Goal: Transaction & Acquisition: Purchase product/service

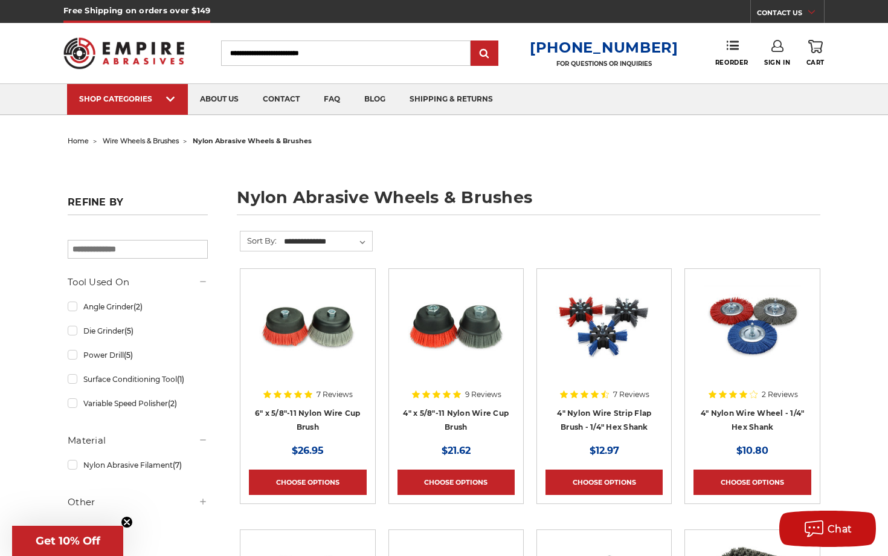
click at [599, 333] on img at bounding box center [604, 325] width 97 height 97
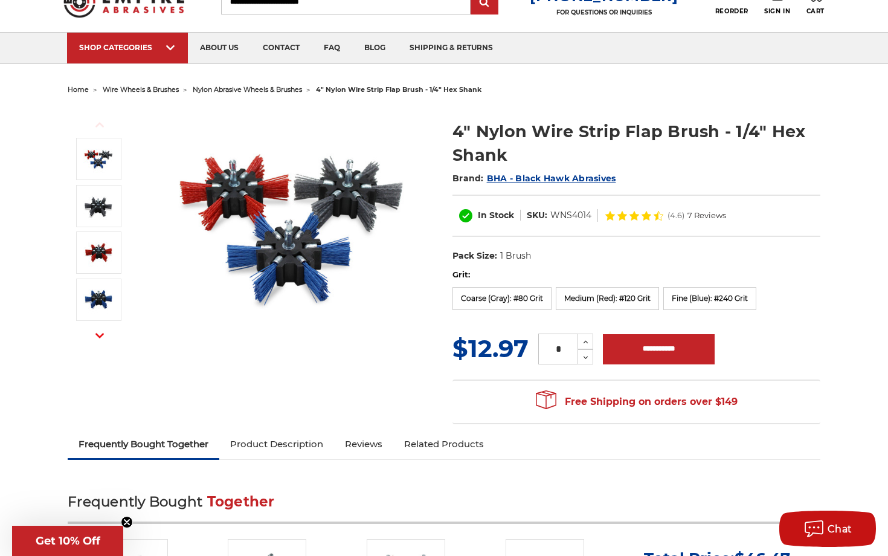
scroll to position [54, 0]
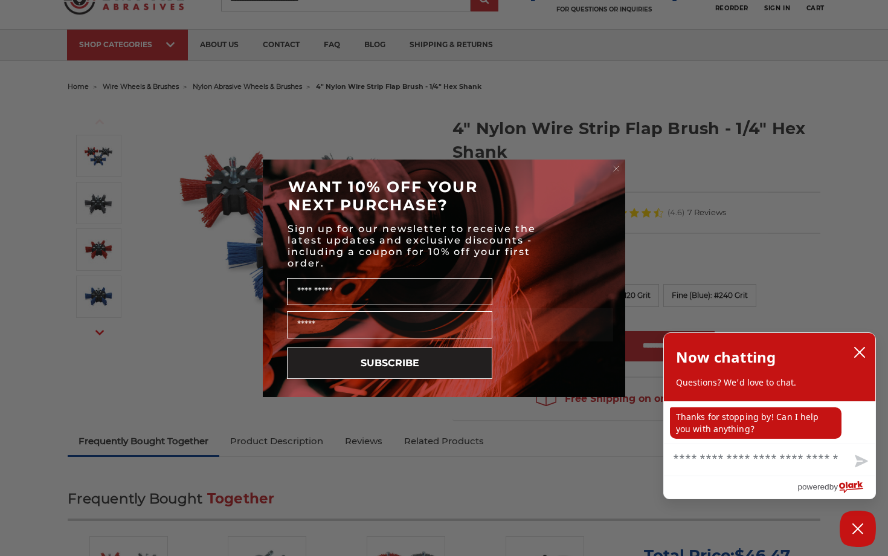
click at [615, 169] on circle "Close dialog" at bounding box center [616, 167] width 11 height 11
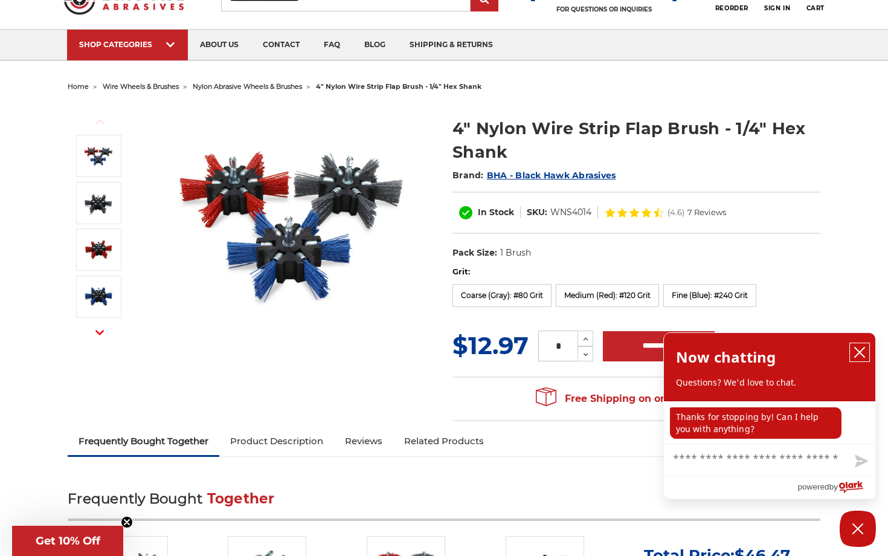
click at [863, 353] on icon "close chatbox" at bounding box center [859, 352] width 12 height 12
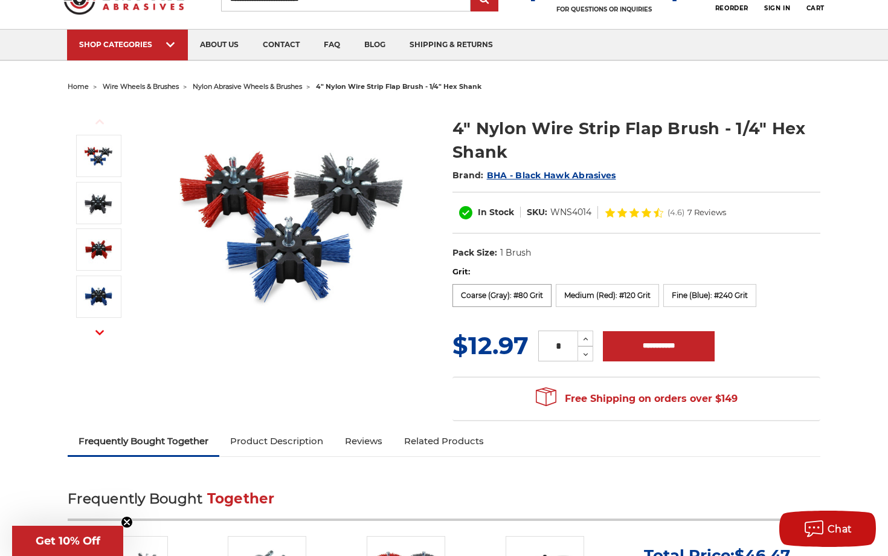
click at [521, 292] on label "Coarse (Gray): #80 Grit" at bounding box center [501, 295] width 99 height 23
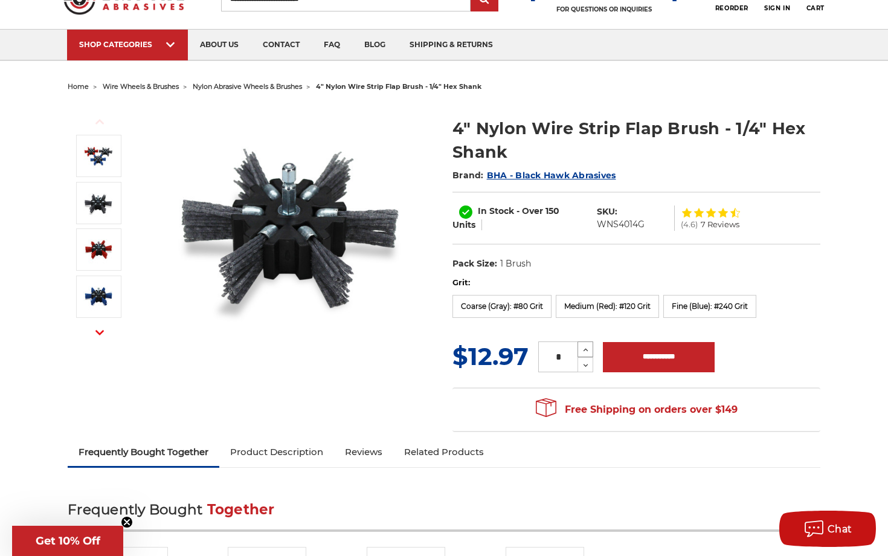
click at [585, 347] on icon at bounding box center [585, 349] width 9 height 11
type input "*"
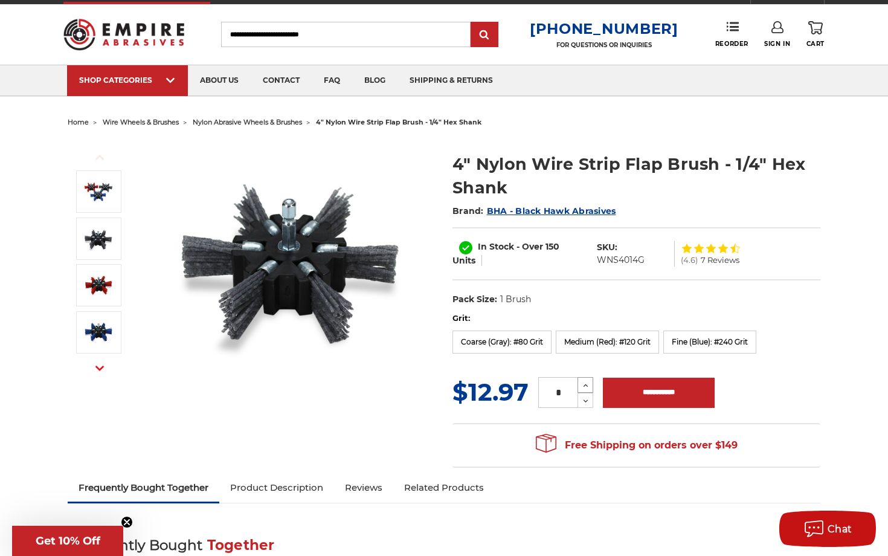
scroll to position [18, 0]
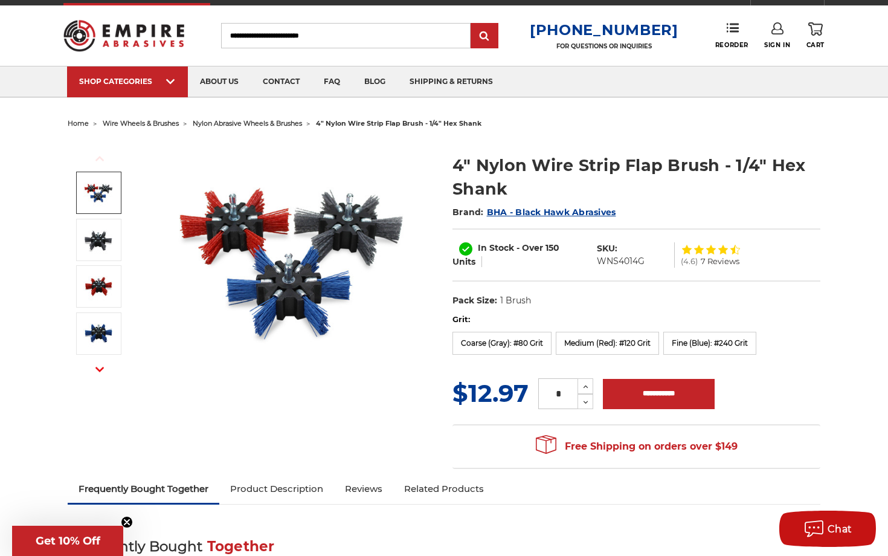
click at [91, 187] on img at bounding box center [98, 193] width 30 height 30
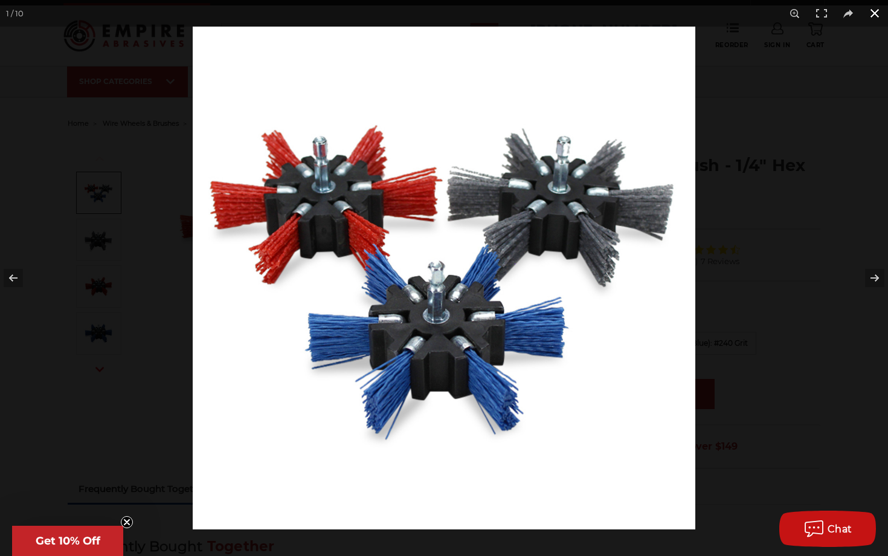
click at [871, 13] on button at bounding box center [874, 13] width 27 height 27
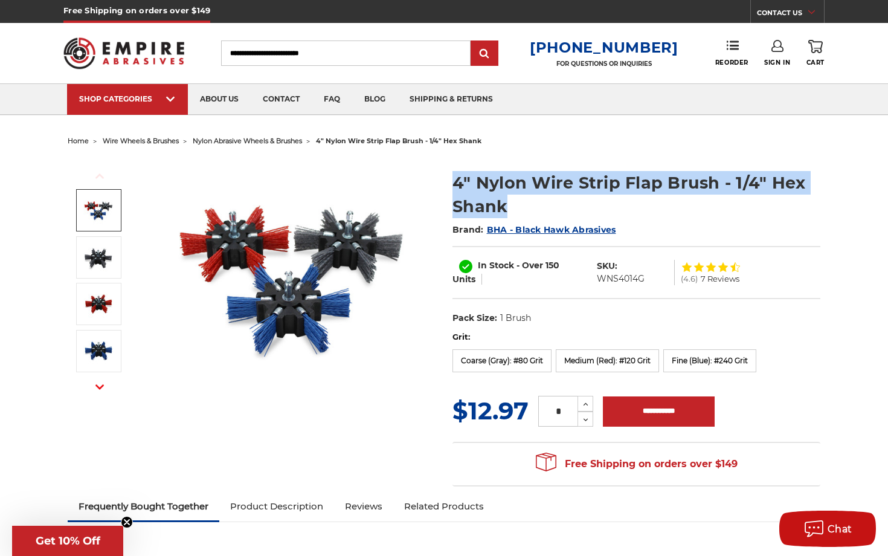
drag, startPoint x: 512, startPoint y: 208, endPoint x: 453, endPoint y: 185, distance: 63.5
click at [453, 185] on h1 "4" Nylon Wire Strip Flap Brush - 1/4" Hex Shank" at bounding box center [636, 194] width 368 height 47
copy h1 "4" Nylon Wire Strip Flap Brush - 1/4" Hex Shank"
